Goal: Information Seeking & Learning: Find specific fact

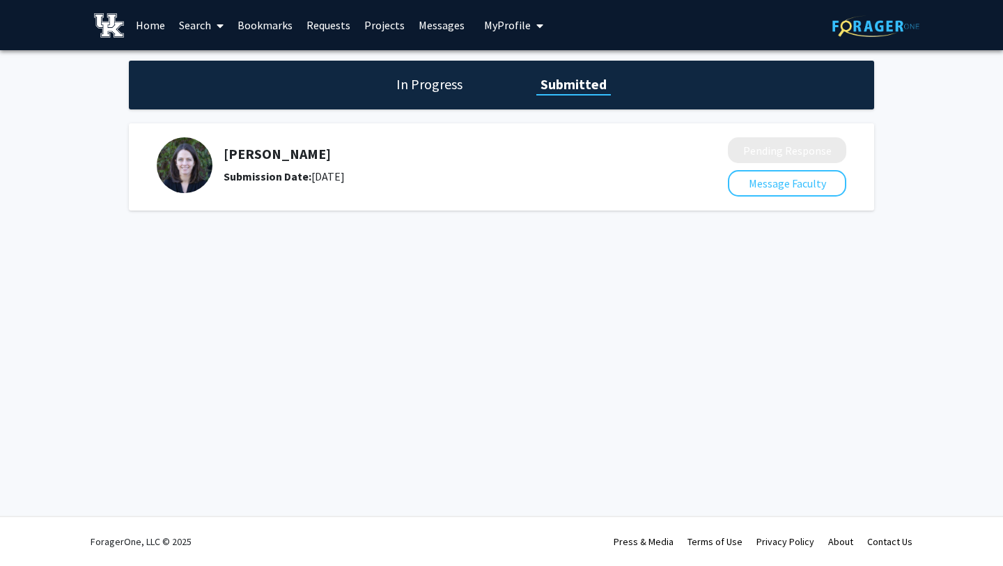
click at [154, 26] on link "Home" at bounding box center [150, 25] width 43 height 49
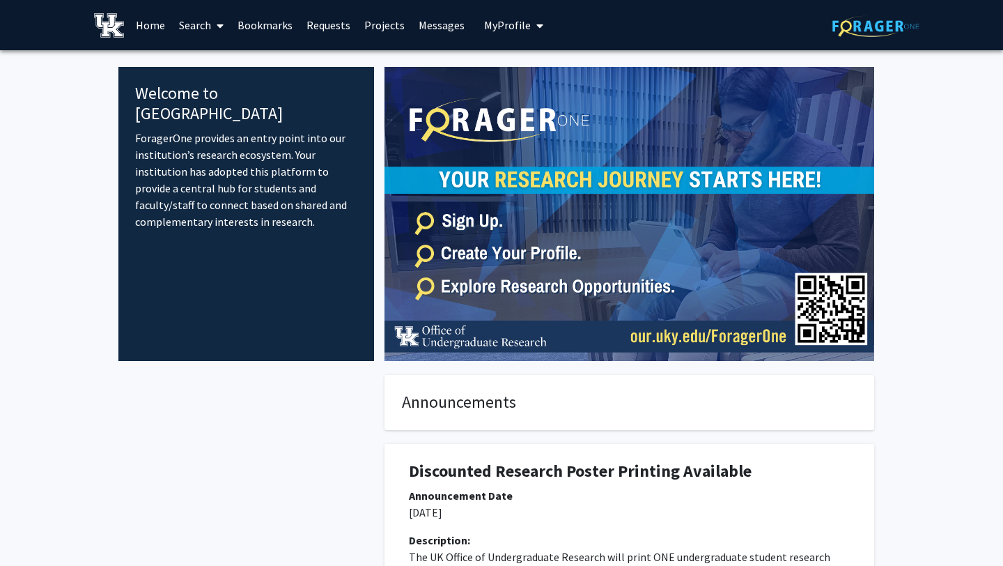
click at [195, 29] on link "Search" at bounding box center [201, 25] width 59 height 49
click at [232, 63] on span "Faculty/Staff" at bounding box center [223, 64] width 102 height 28
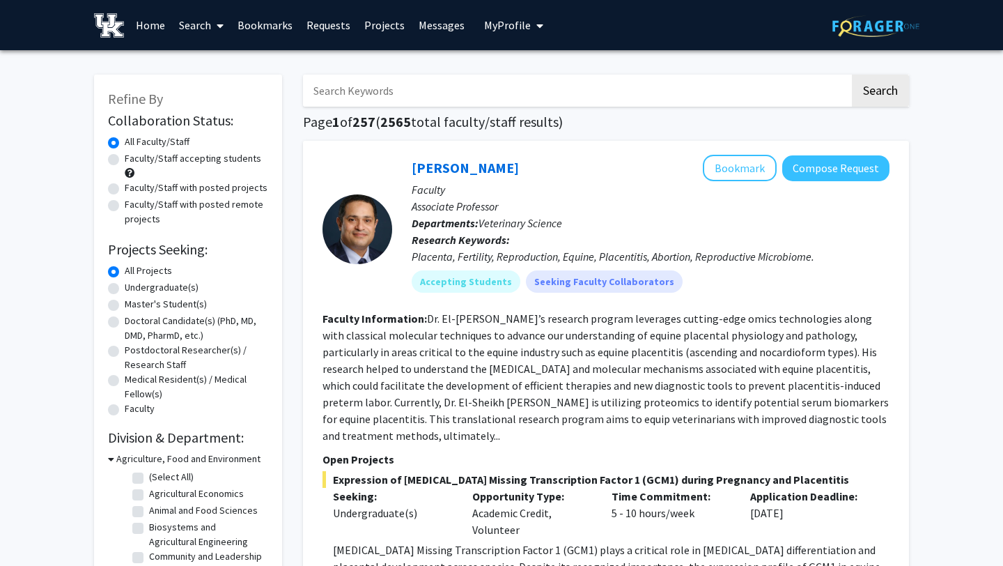
click at [267, 33] on link "Bookmarks" at bounding box center [265, 25] width 69 height 49
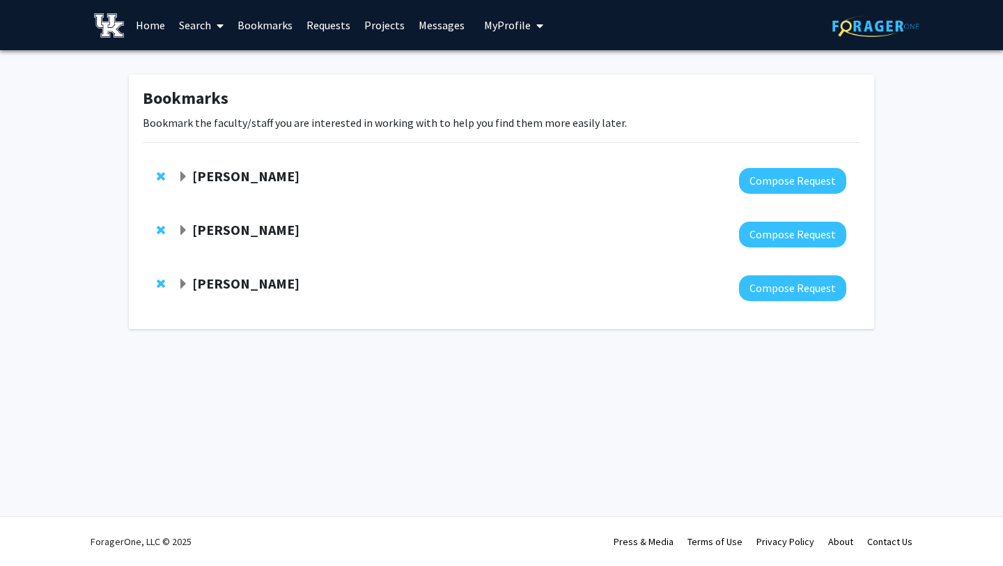
click at [221, 176] on strong "[PERSON_NAME]" at bounding box center [245, 175] width 107 height 17
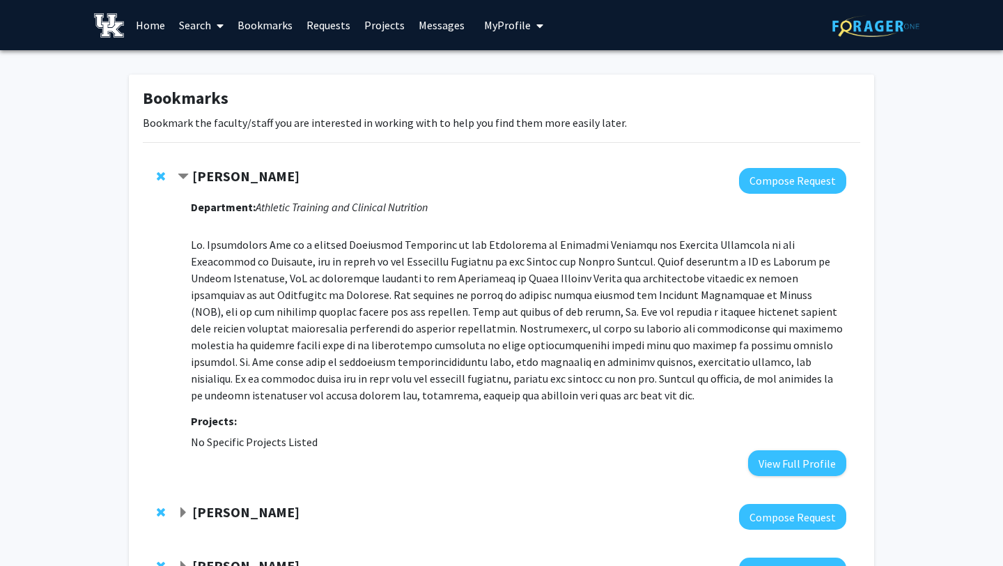
click at [221, 176] on strong "[PERSON_NAME]" at bounding box center [245, 175] width 107 height 17
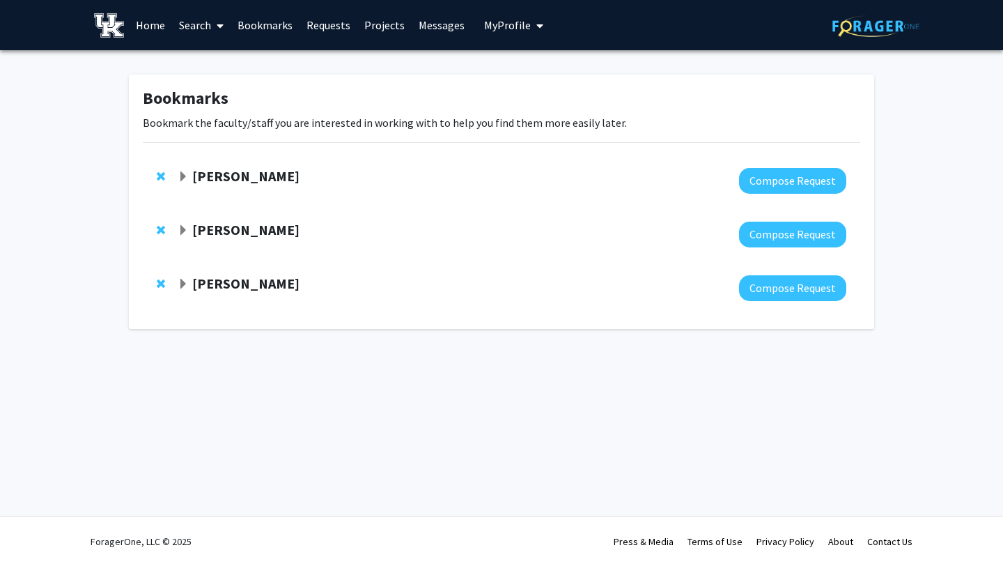
click at [229, 231] on strong "[PERSON_NAME]" at bounding box center [245, 229] width 107 height 17
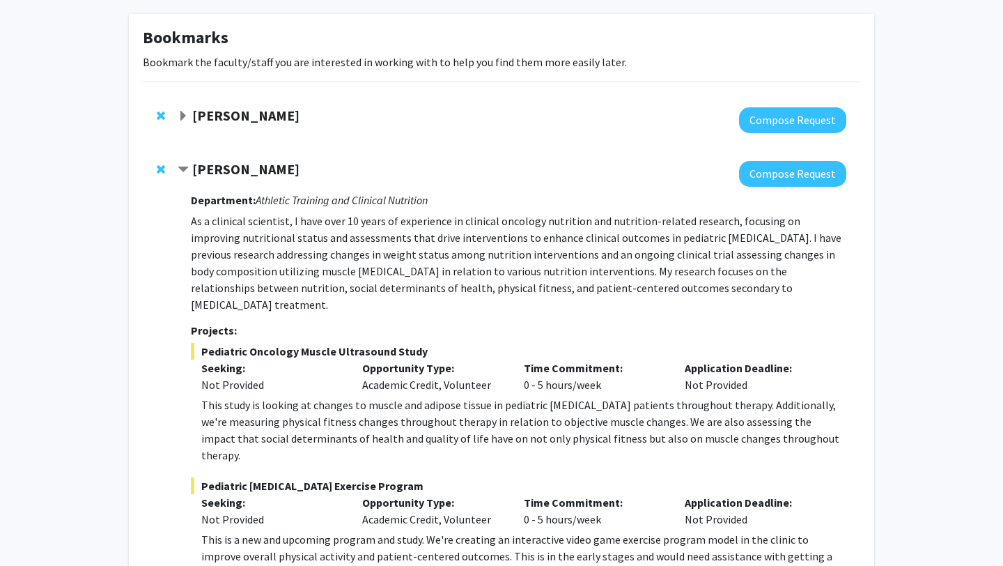
scroll to position [61, 0]
click at [213, 180] on div at bounding box center [512, 173] width 669 height 26
click at [213, 175] on strong "[PERSON_NAME]" at bounding box center [245, 167] width 107 height 17
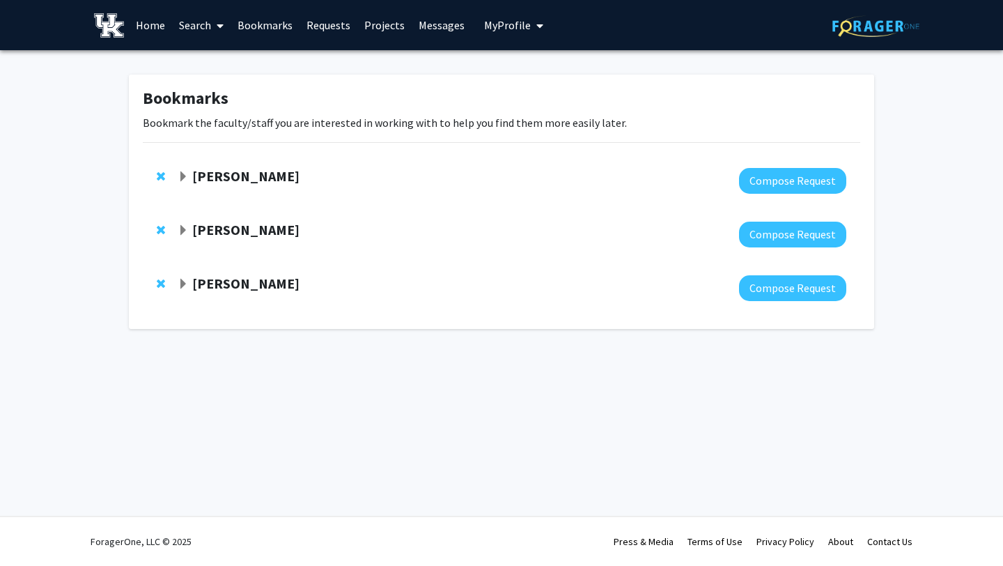
scroll to position [0, 0]
click at [218, 275] on strong "[PERSON_NAME]" at bounding box center [245, 282] width 107 height 17
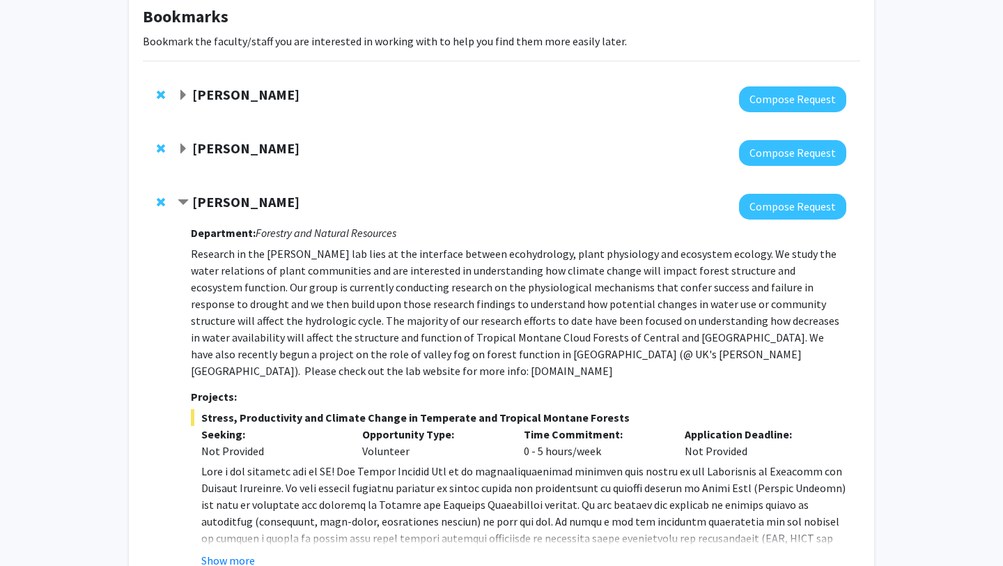
scroll to position [70, 0]
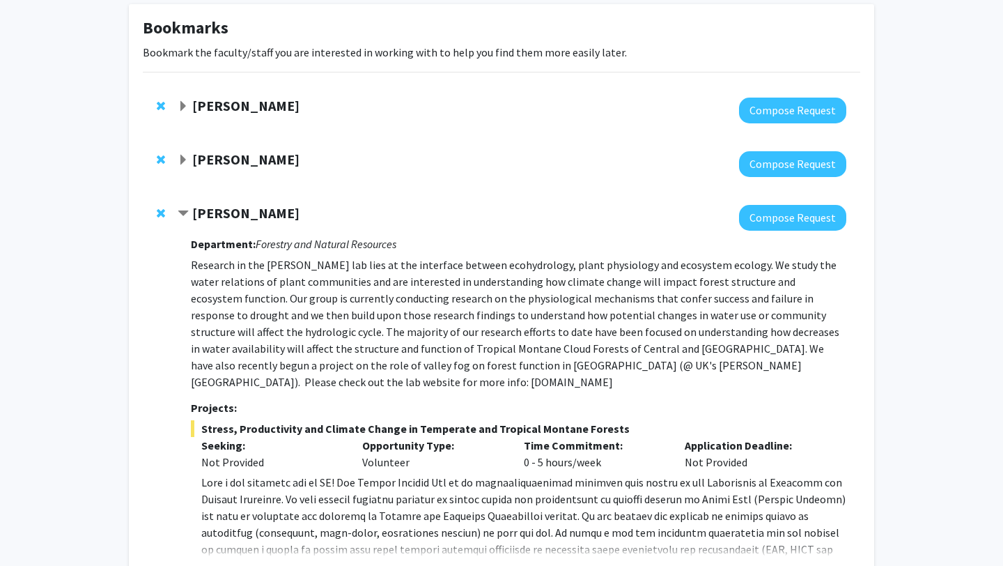
click at [212, 163] on strong "[PERSON_NAME]" at bounding box center [245, 158] width 107 height 17
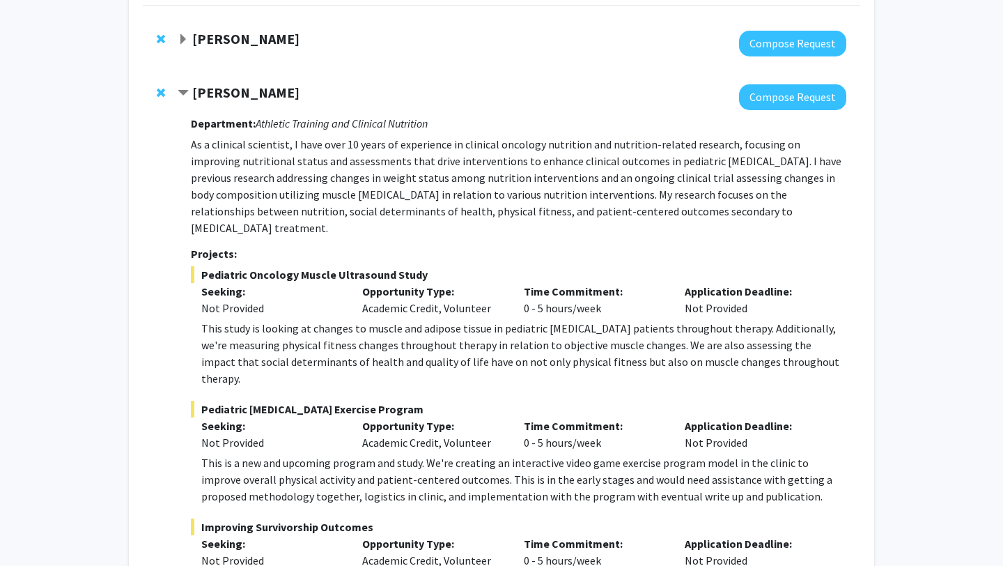
scroll to position [134, 0]
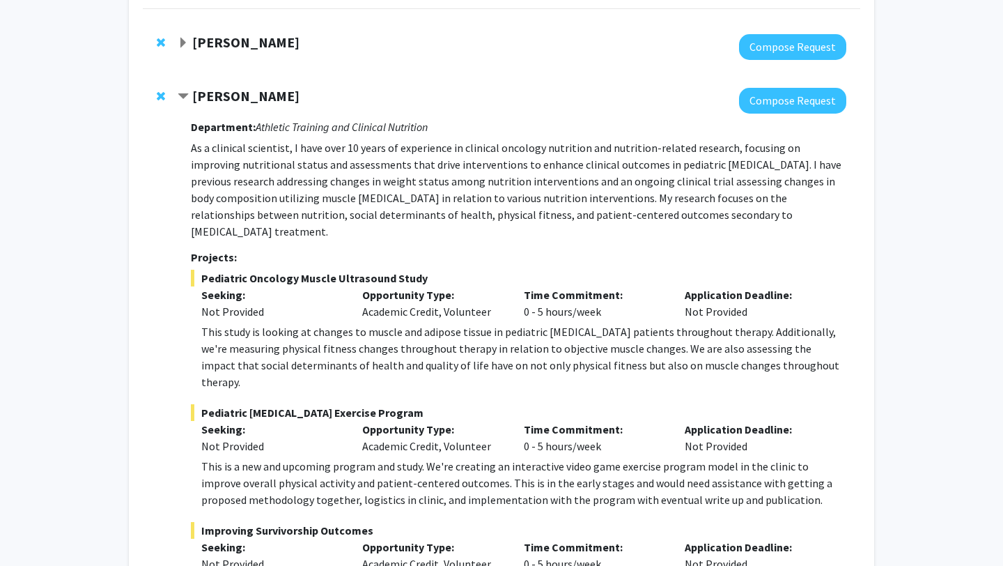
click at [224, 93] on strong "[PERSON_NAME]" at bounding box center [245, 95] width 107 height 17
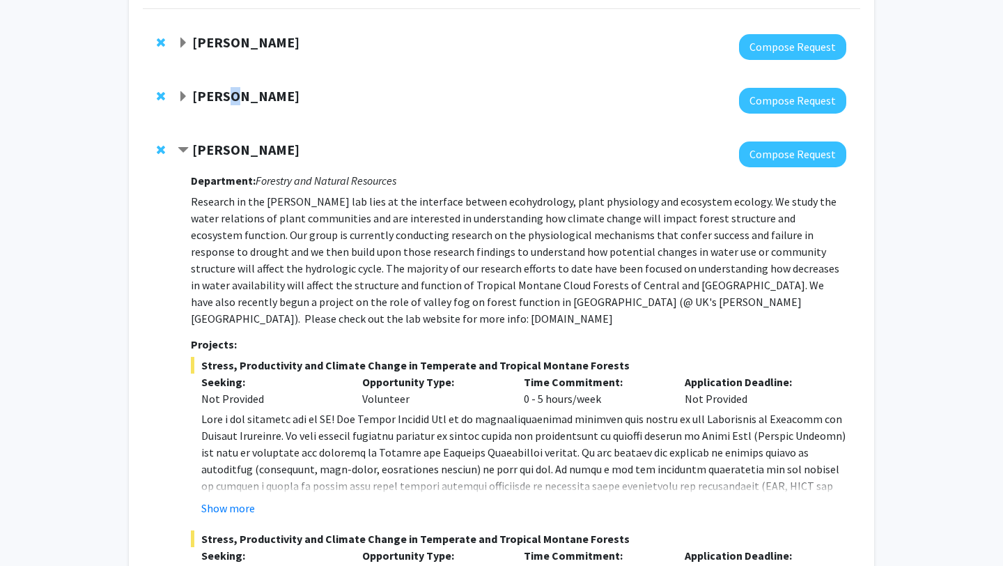
click at [224, 94] on strong "[PERSON_NAME]" at bounding box center [245, 95] width 107 height 17
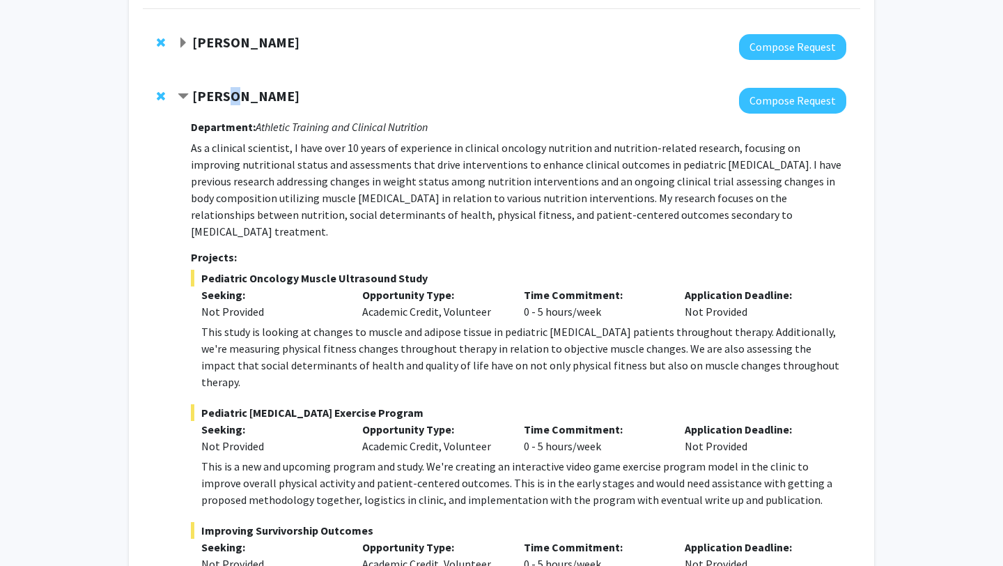
scroll to position [0, 0]
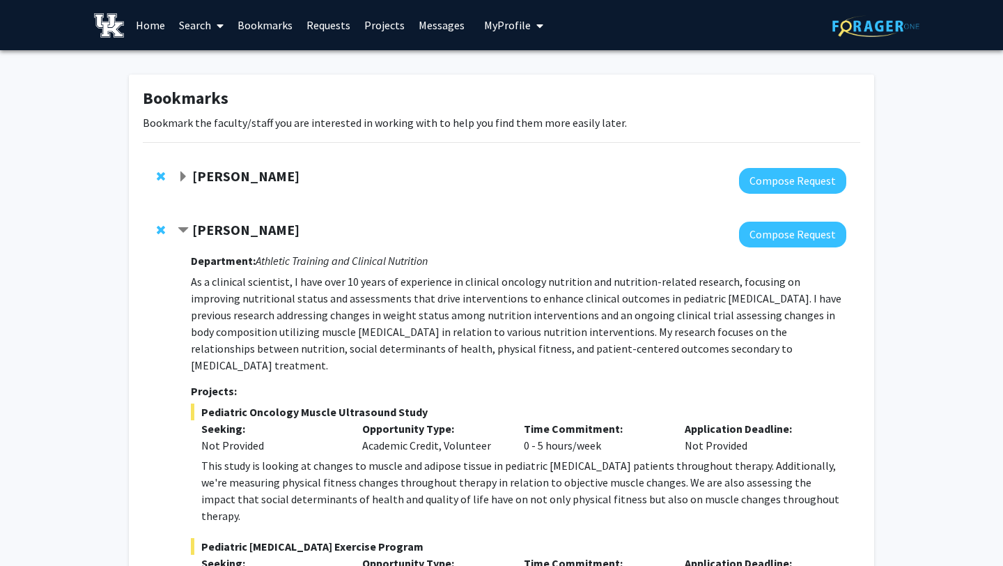
click at [212, 22] on span at bounding box center [217, 25] width 13 height 49
click at [233, 66] on span "Faculty/Staff" at bounding box center [223, 64] width 102 height 28
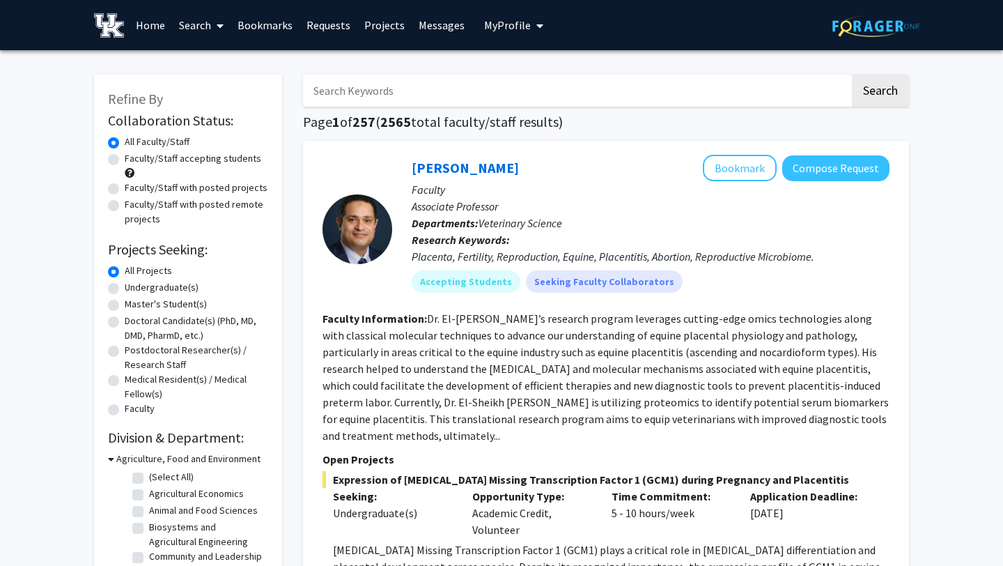
click at [423, 91] on input "Search Keywords" at bounding box center [576, 91] width 547 height 32
type input "[PERSON_NAME]"
click at [852, 75] on button "Search" at bounding box center [880, 91] width 57 height 32
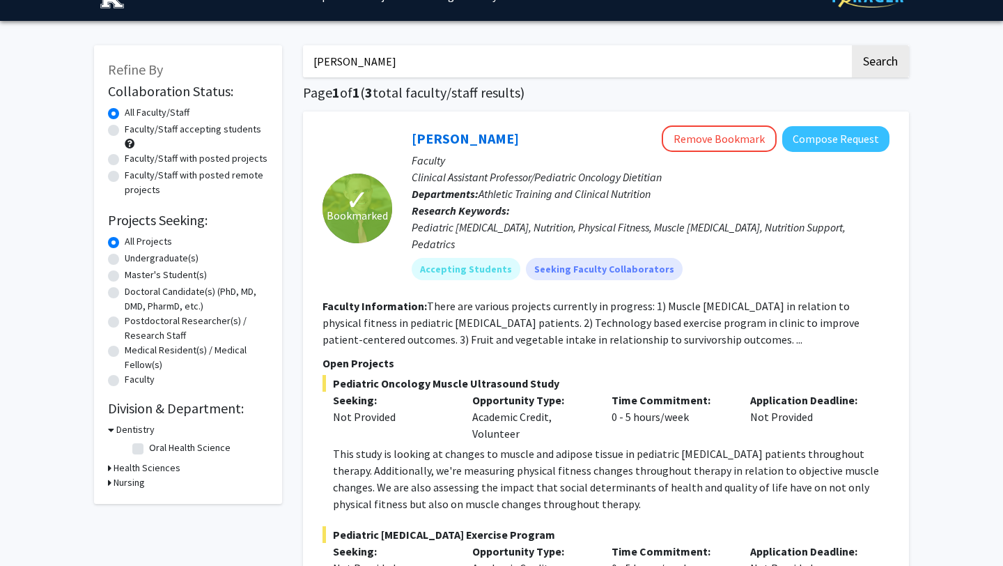
scroll to position [30, 0]
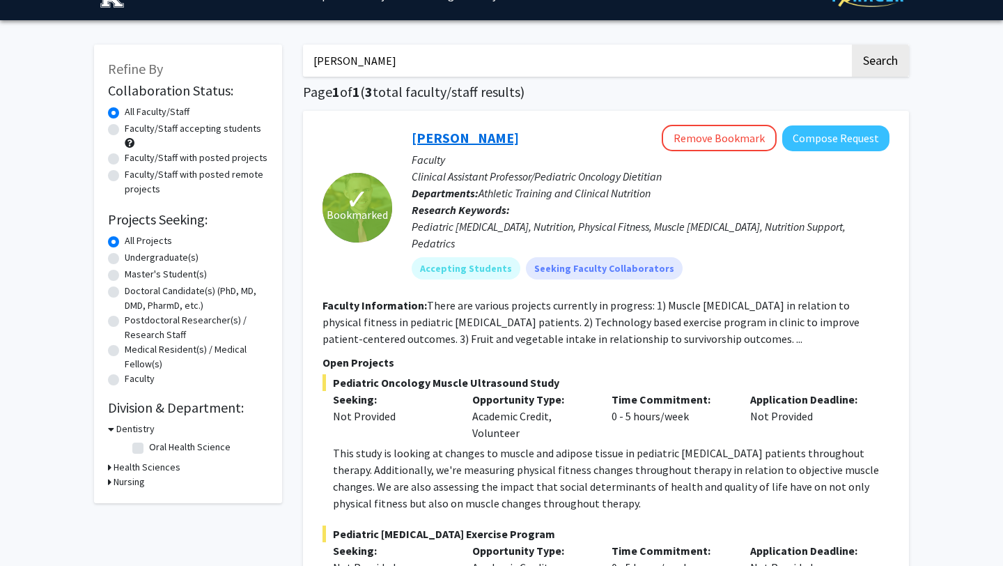
click at [435, 143] on link "[PERSON_NAME]" at bounding box center [465, 137] width 107 height 17
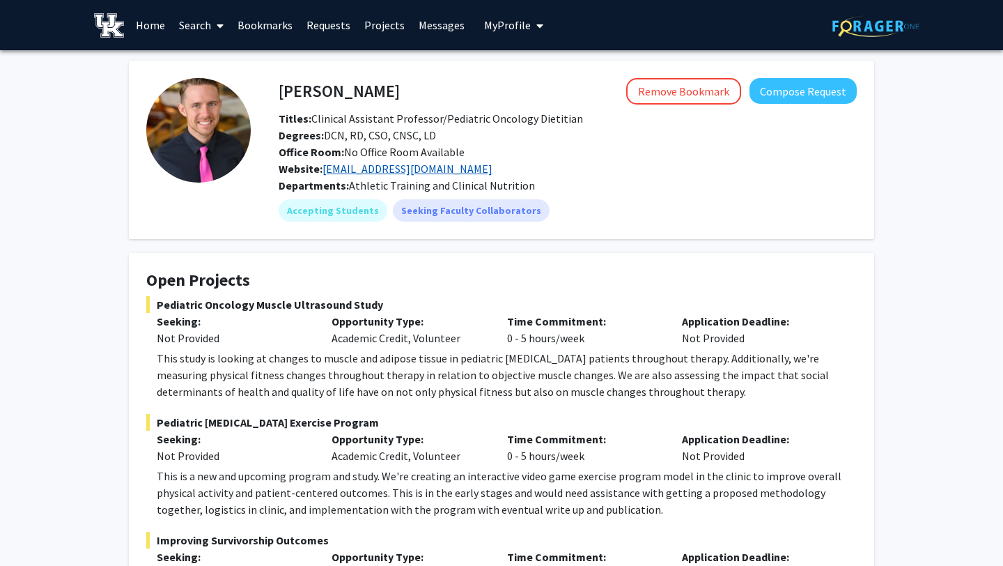
click at [375, 172] on link "[EMAIL_ADDRESS][DOMAIN_NAME]" at bounding box center [407, 169] width 170 height 14
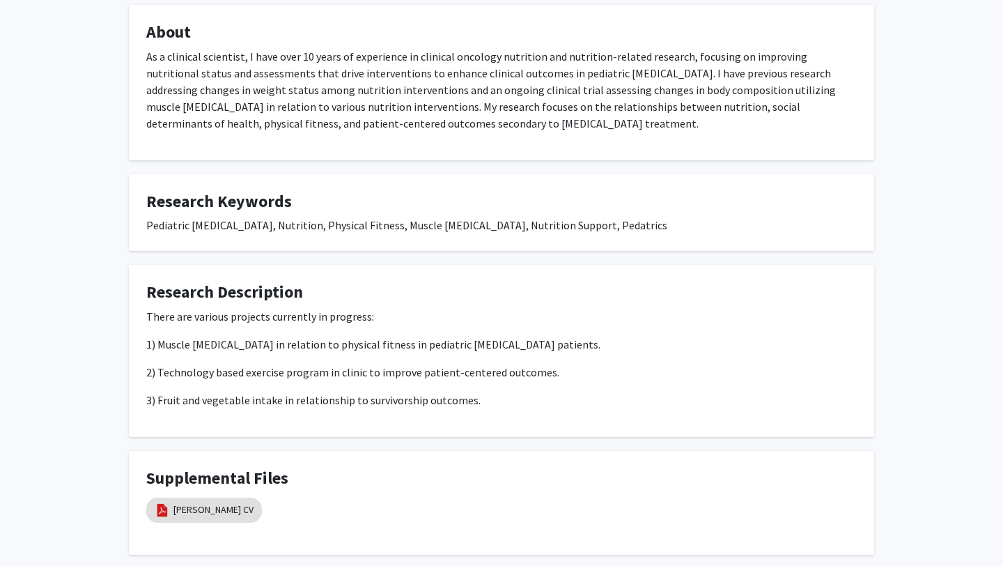
scroll to position [673, 0]
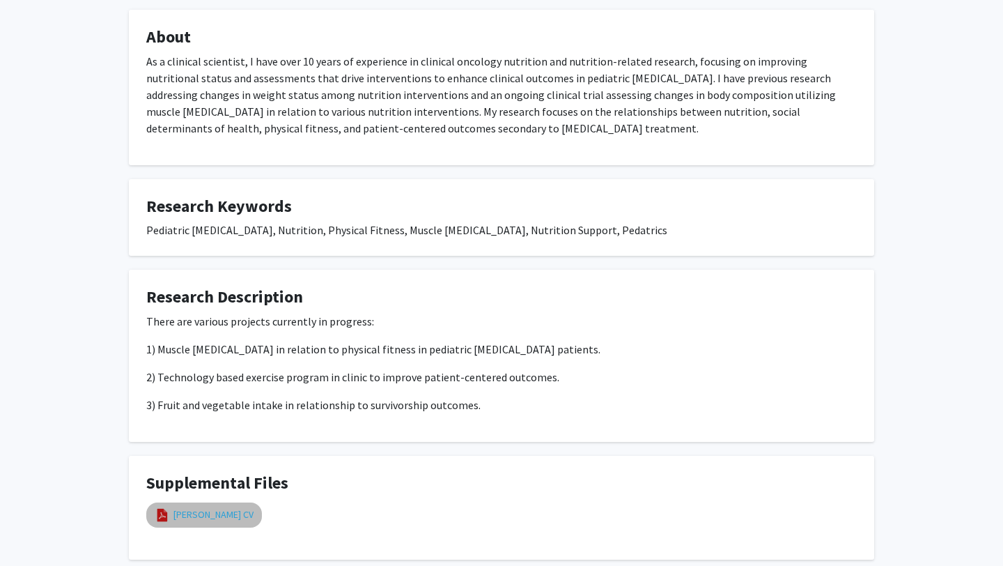
click at [201, 507] on link "[PERSON_NAME] CV" at bounding box center [213, 514] width 80 height 15
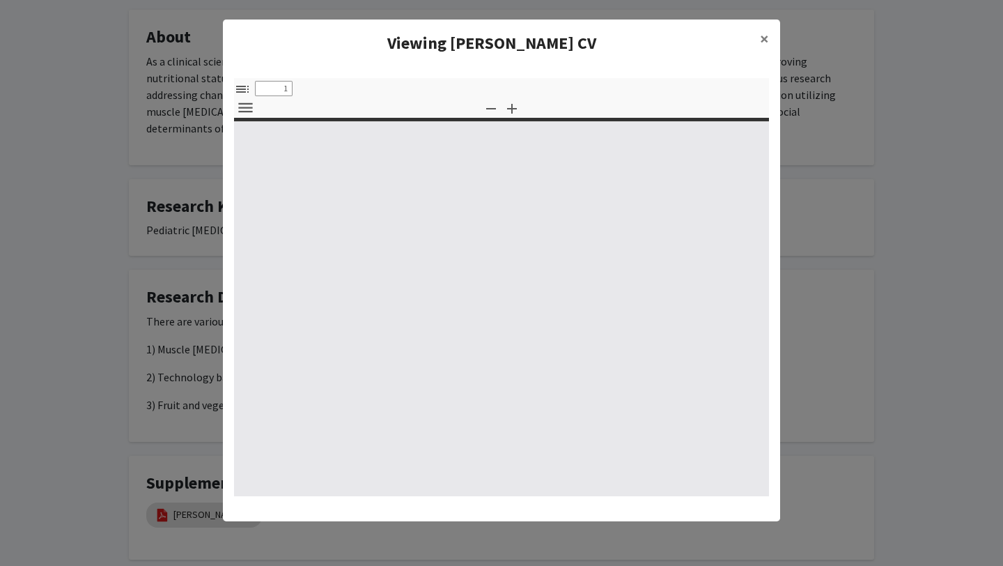
select select "custom"
type input "0"
select select "custom"
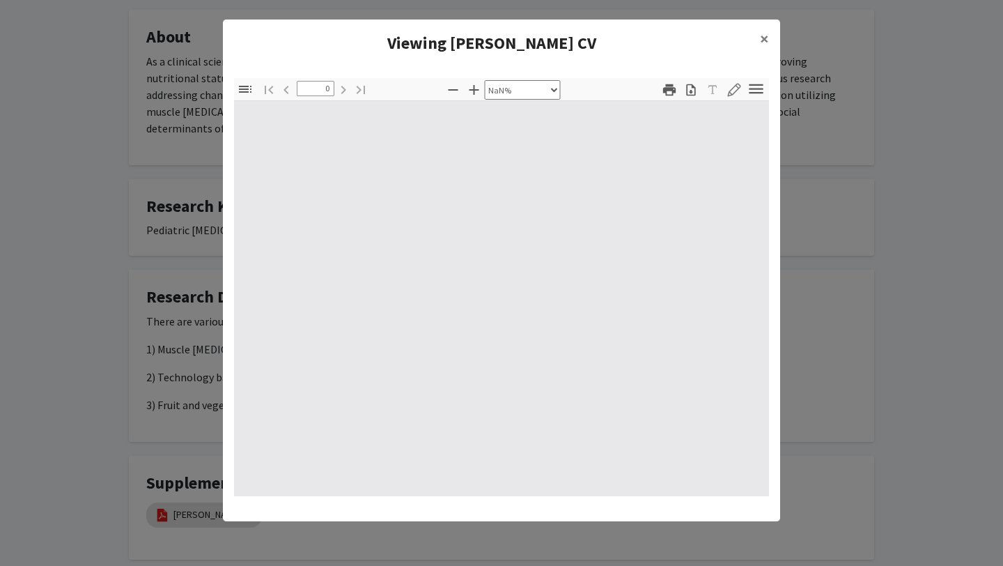
type input "1"
select select "auto"
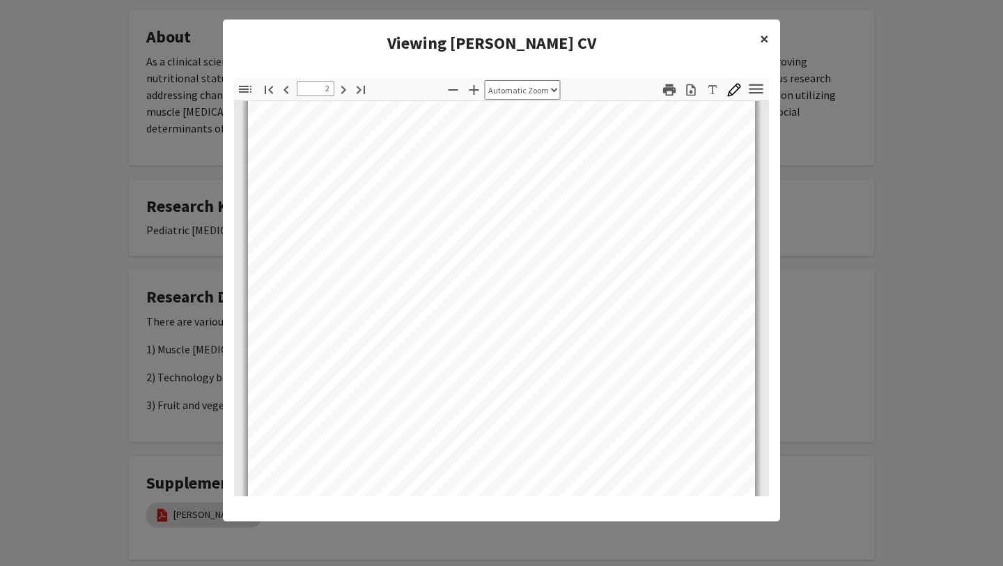
scroll to position [1045, 0]
type input "3"
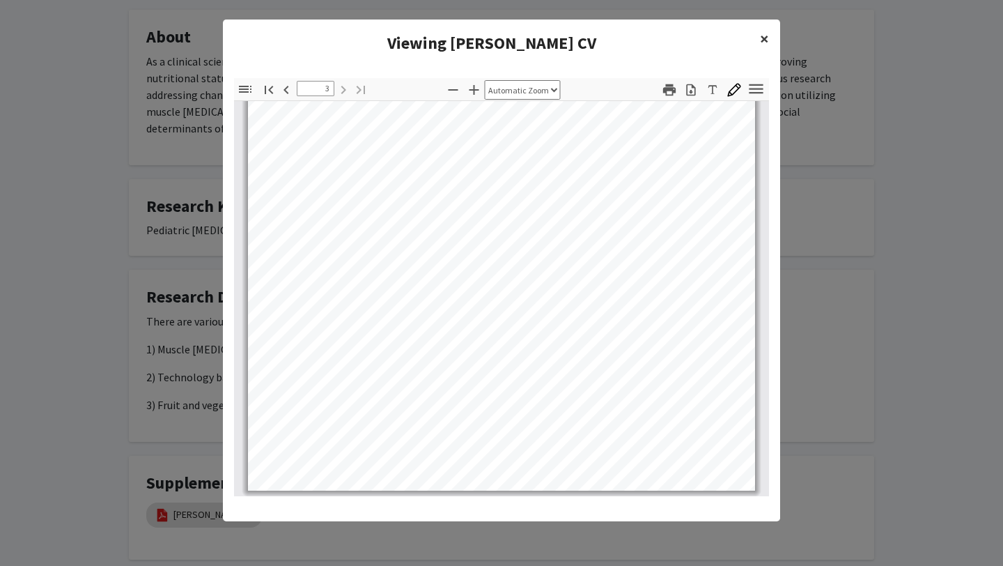
click at [766, 38] on span "×" at bounding box center [764, 39] width 9 height 22
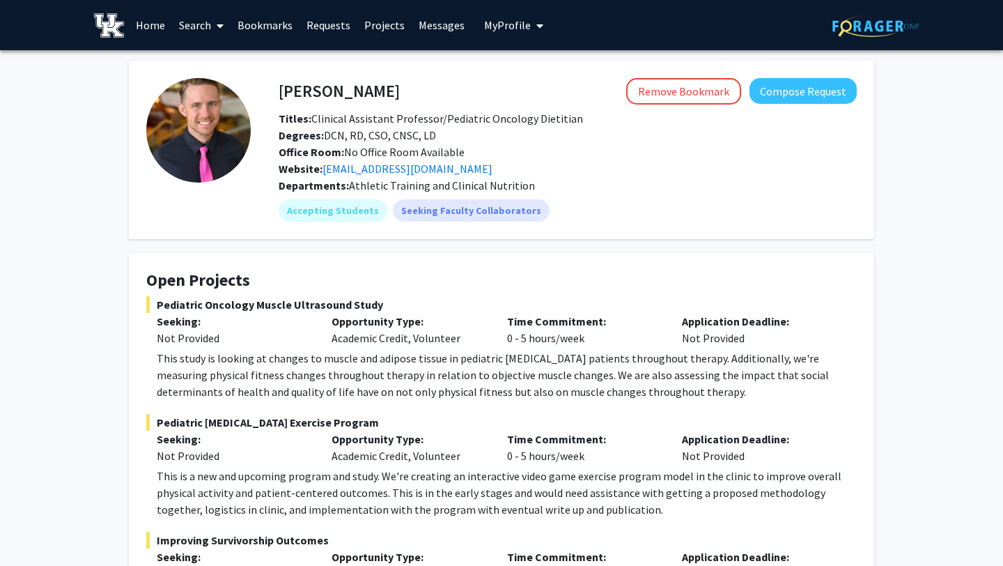
scroll to position [1, 0]
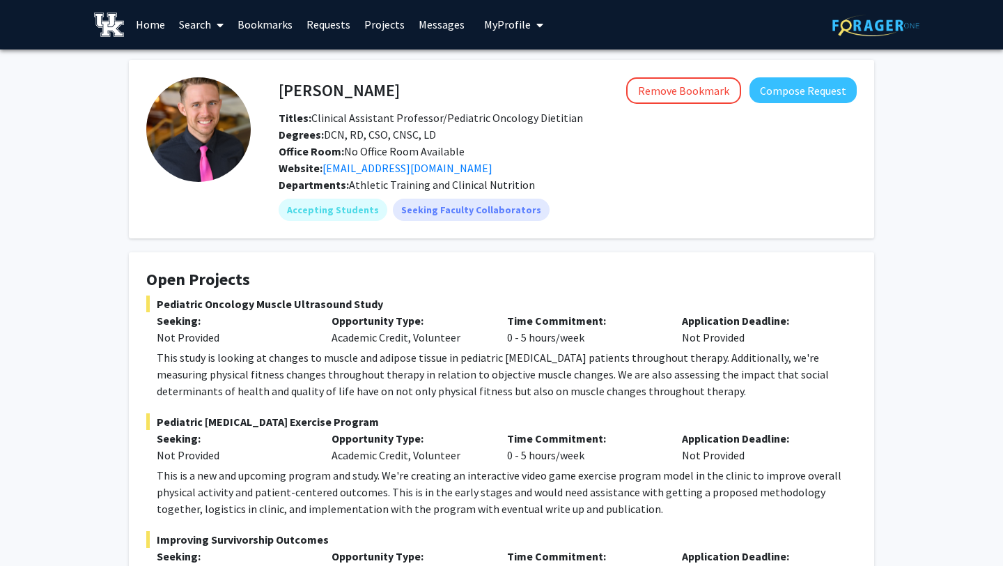
click at [212, 29] on span at bounding box center [217, 25] width 13 height 49
click at [208, 65] on span "Faculty/Staff" at bounding box center [223, 63] width 102 height 28
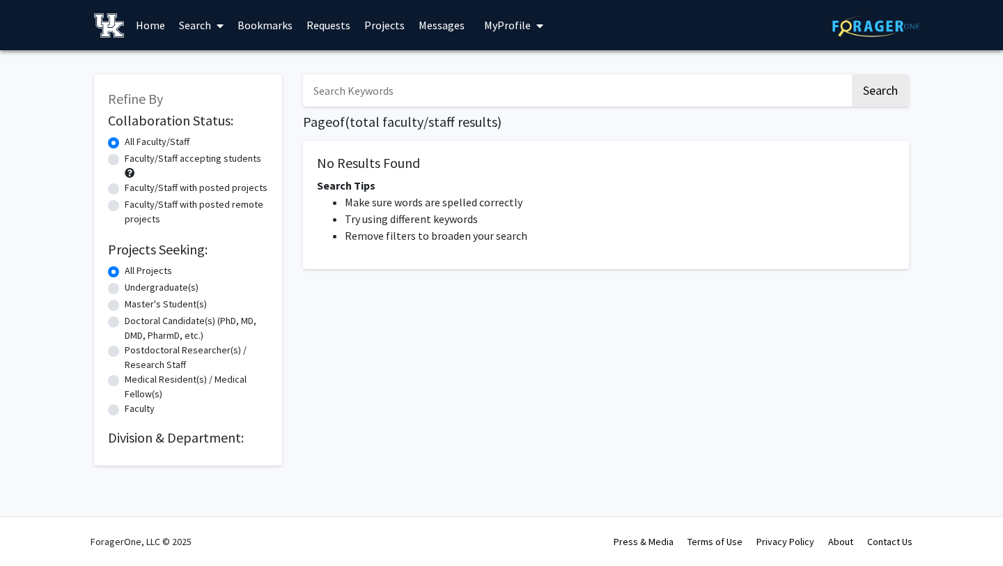
click at [157, 291] on label "Undergraduate(s)" at bounding box center [162, 287] width 74 height 15
click at [134, 289] on input "Undergraduate(s)" at bounding box center [129, 284] width 9 height 9
radio input "true"
click at [451, 360] on div "Search Page of ( total faculty/staff results) No Results Found Search Tips Make…" at bounding box center [606, 263] width 627 height 405
click at [438, 84] on input "Search Keywords" at bounding box center [576, 91] width 547 height 32
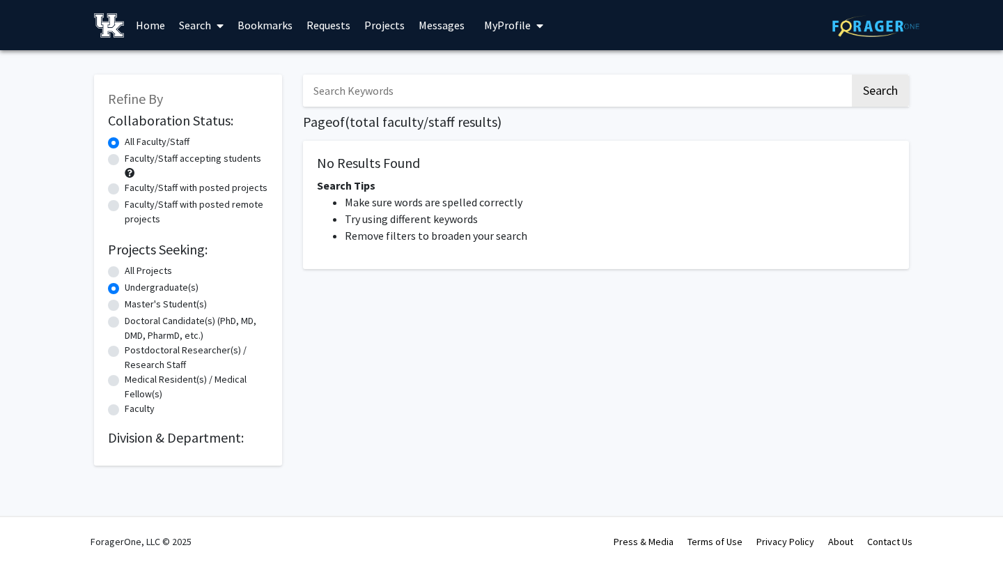
click at [852, 75] on button "Search" at bounding box center [880, 91] width 57 height 32
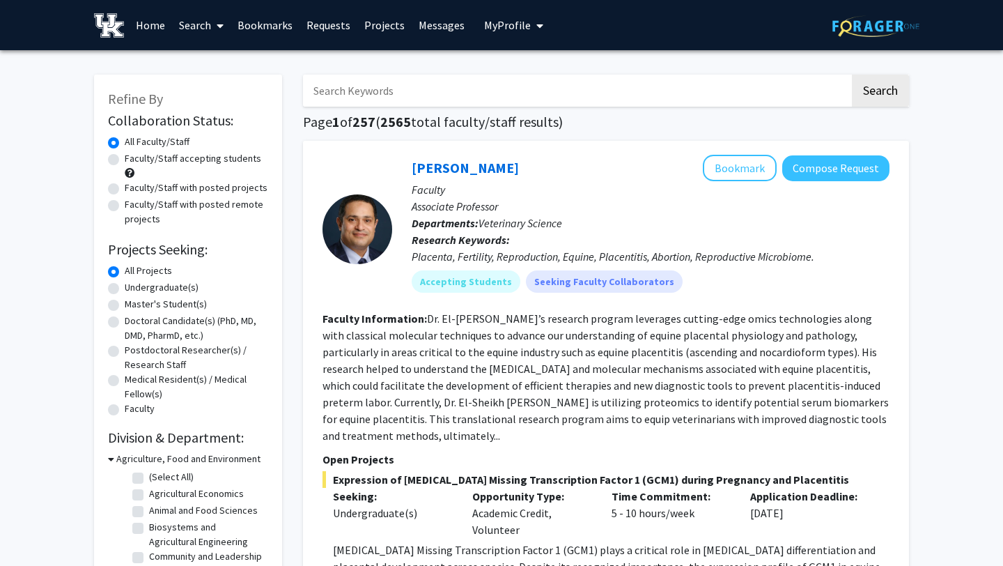
click at [155, 284] on label "Undergraduate(s)" at bounding box center [162, 287] width 74 height 15
click at [134, 284] on input "Undergraduate(s)" at bounding box center [129, 284] width 9 height 9
radio input "true"
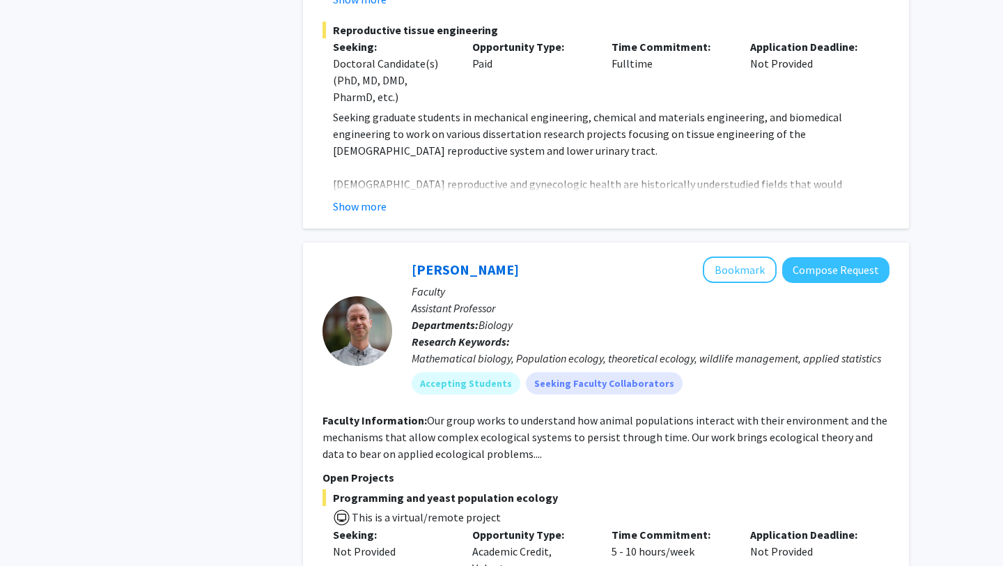
scroll to position [3912, 0]
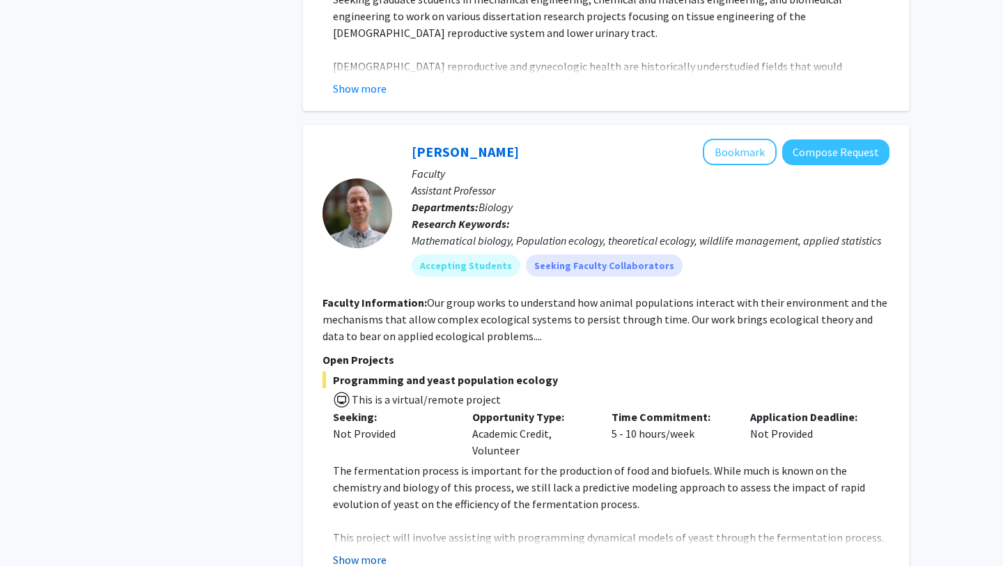
click at [376, 551] on button "Show more" at bounding box center [360, 559] width 54 height 17
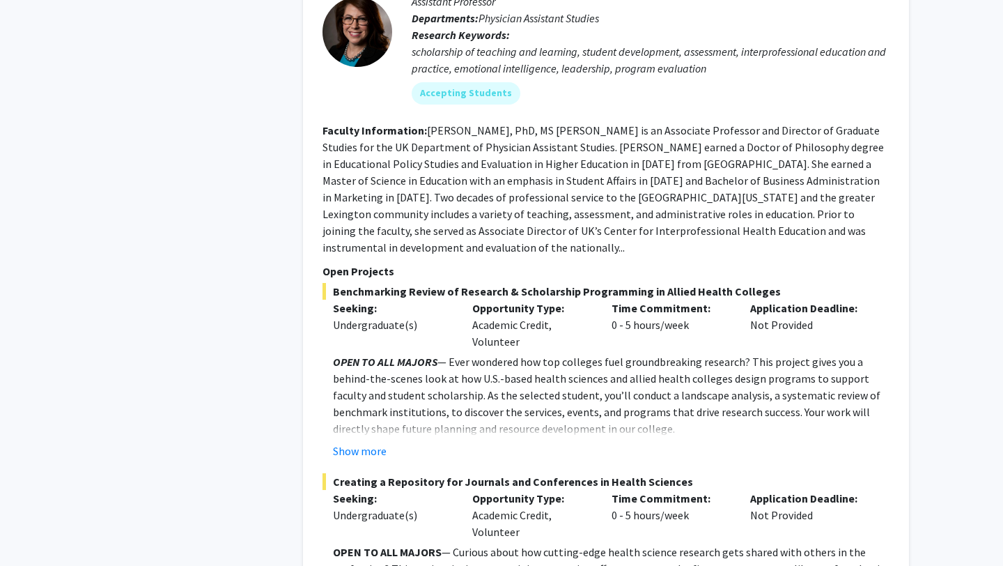
scroll to position [7378, 0]
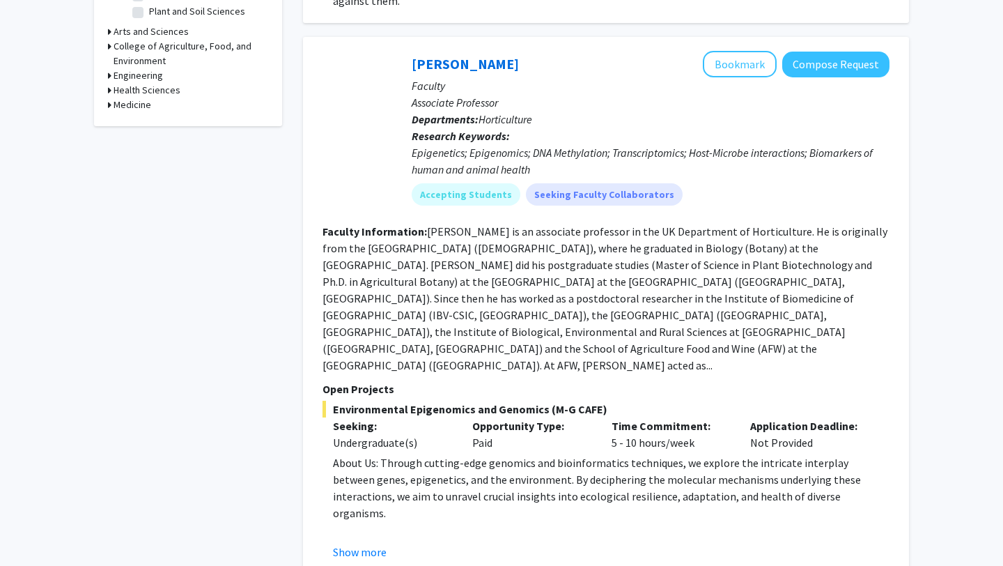
scroll to position [500, 0]
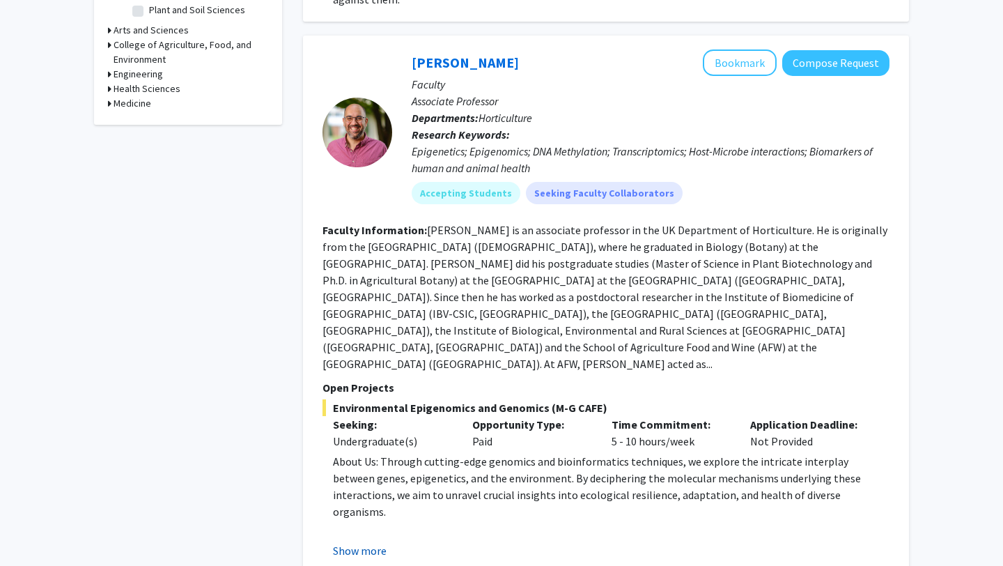
click at [367, 542] on button "Show more" at bounding box center [360, 550] width 54 height 17
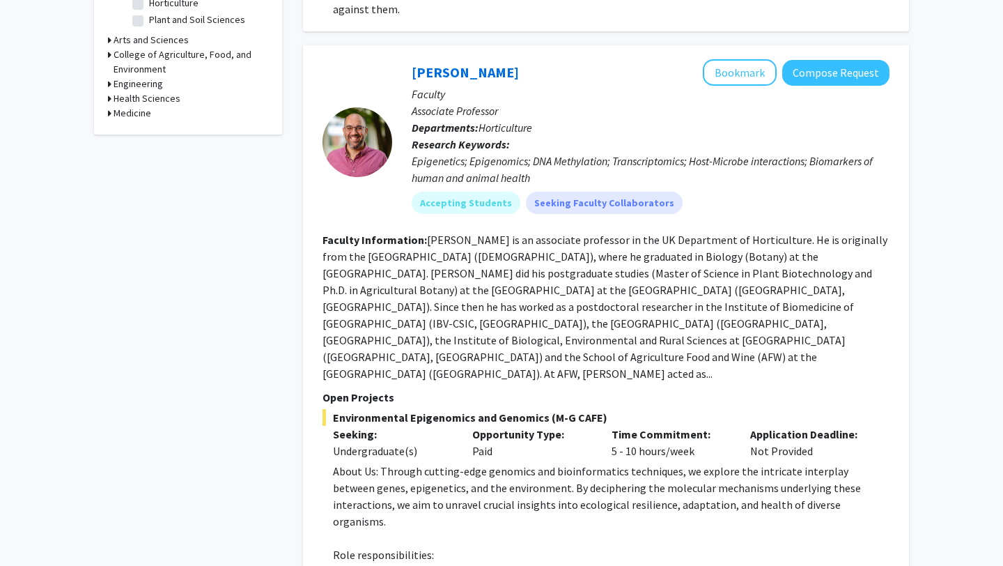
scroll to position [0, 0]
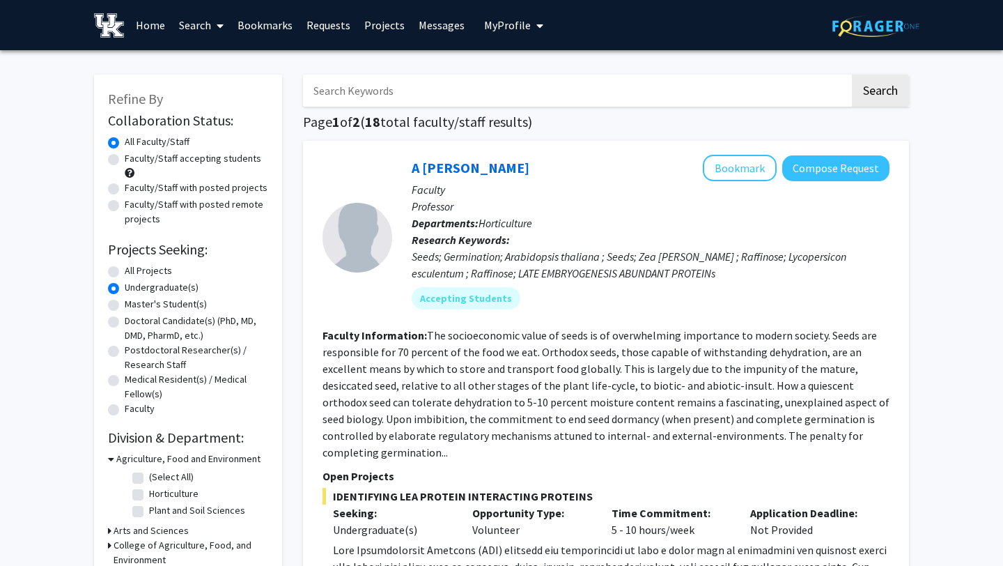
click at [370, 90] on input "Search Keywords" at bounding box center [576, 91] width 547 height 32
type input "[PERSON_NAME]"
click at [852, 75] on button "Search" at bounding box center [880, 91] width 57 height 32
radio input "true"
